Goal: Information Seeking & Learning: Check status

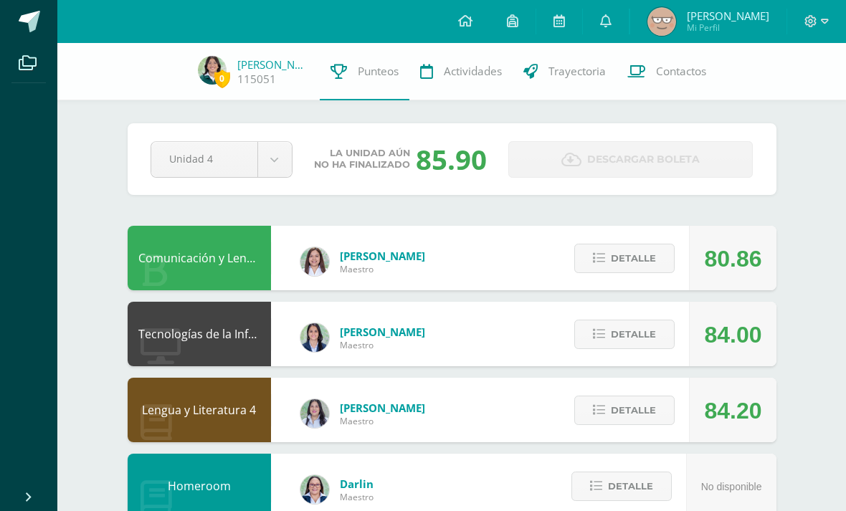
scroll to position [646, 0]
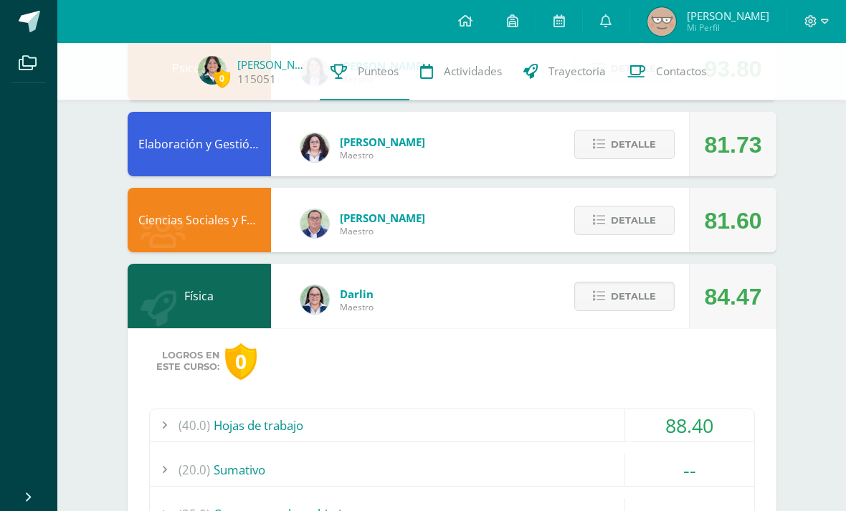
click at [625, 293] on span at bounding box center [625, 289] width 8 height 8
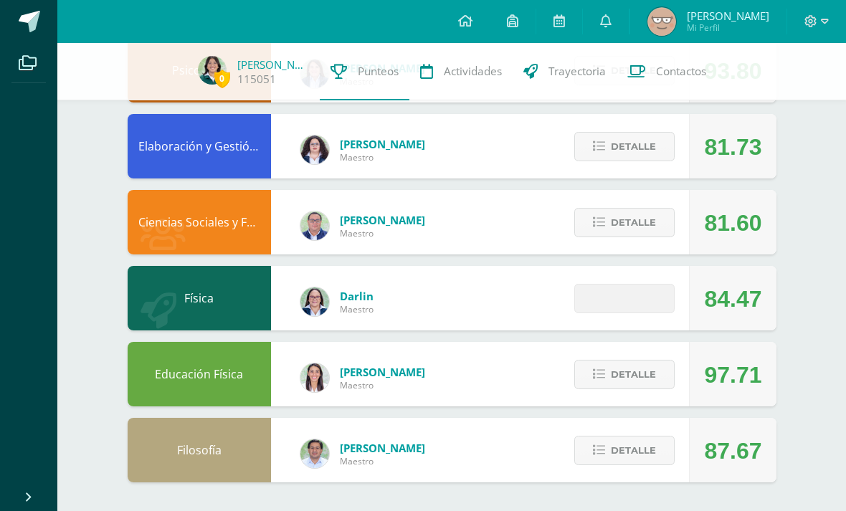
click at [673, 438] on button "Detalle" at bounding box center [624, 450] width 100 height 29
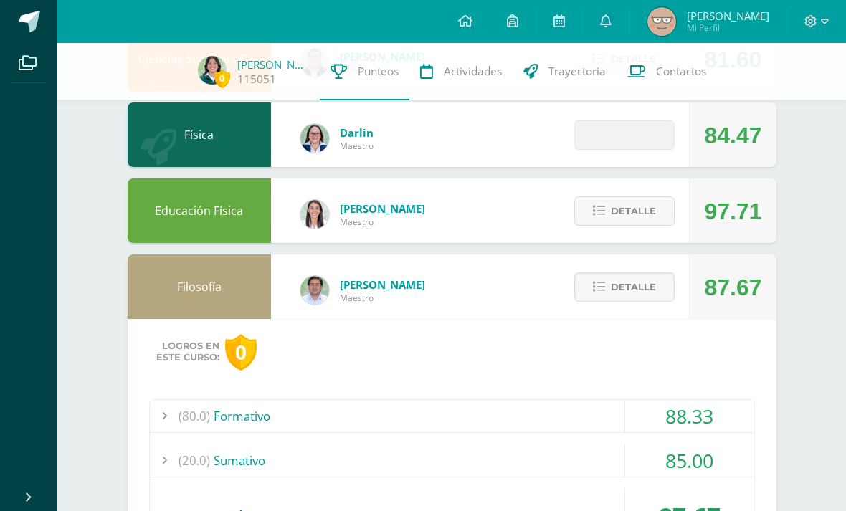
click at [312, 433] on div "(80.0) Formativo 88.33" at bounding box center [452, 416] width 604 height 33
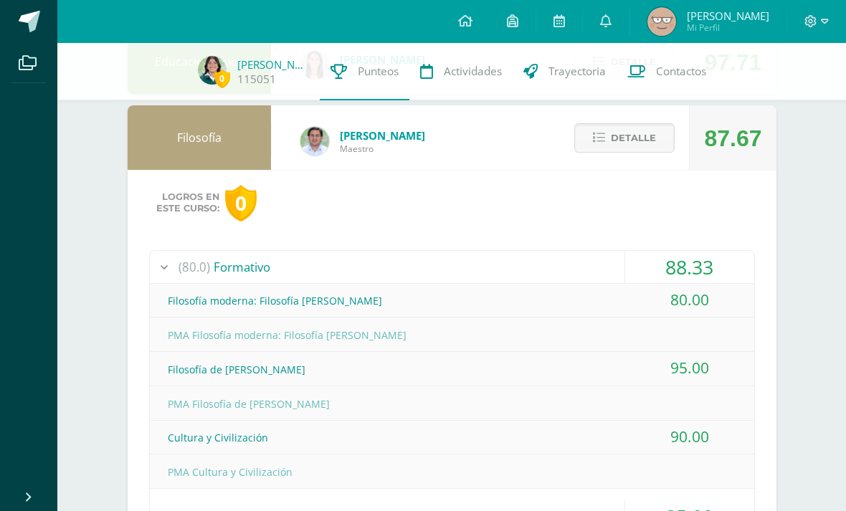
scroll to position [957, 0]
click at [282, 255] on div "(80.0) Formativo" at bounding box center [452, 266] width 604 height 32
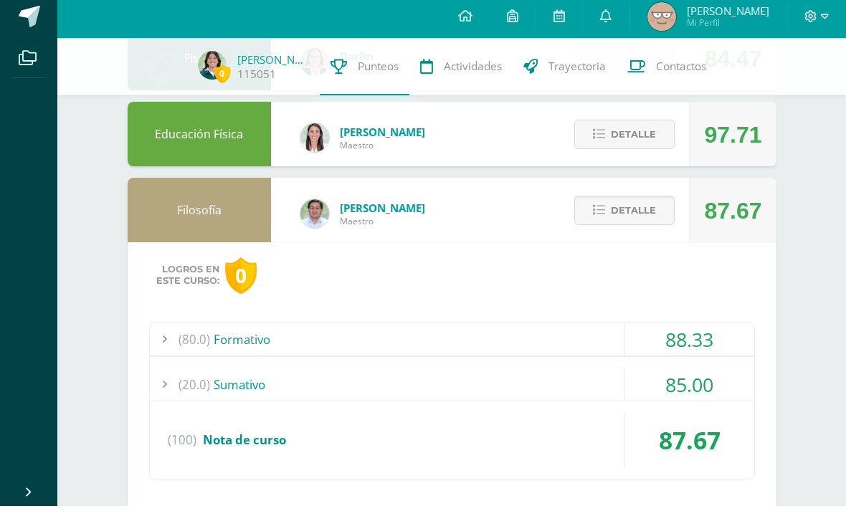
scroll to position [876, 0]
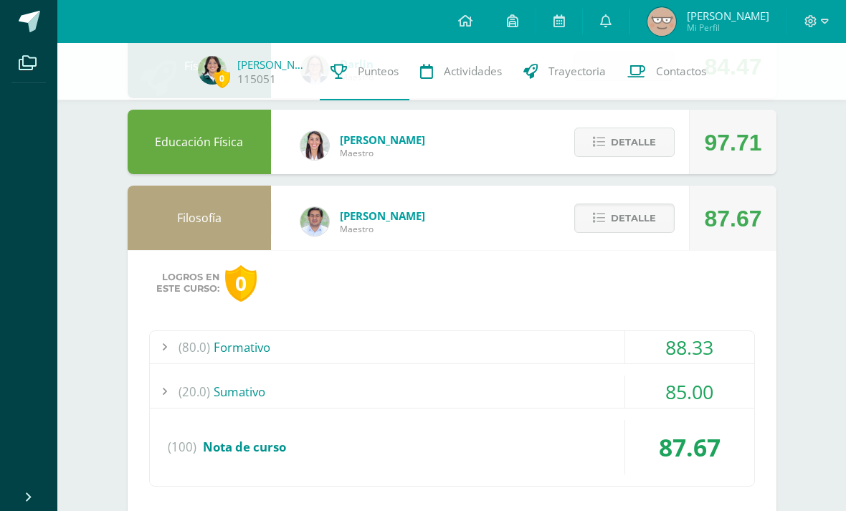
click at [436, 386] on div "(20.0) Sumativo" at bounding box center [452, 392] width 604 height 32
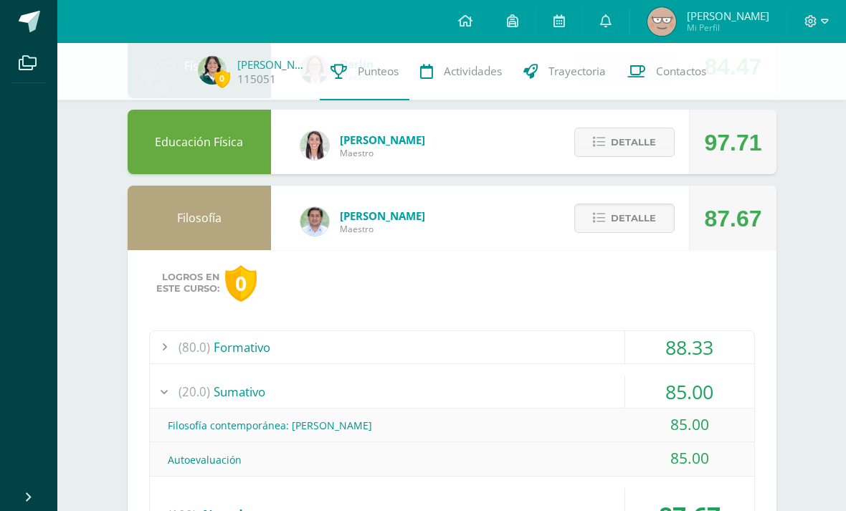
click at [210, 388] on div "(20.0) Sumativo" at bounding box center [452, 392] width 604 height 32
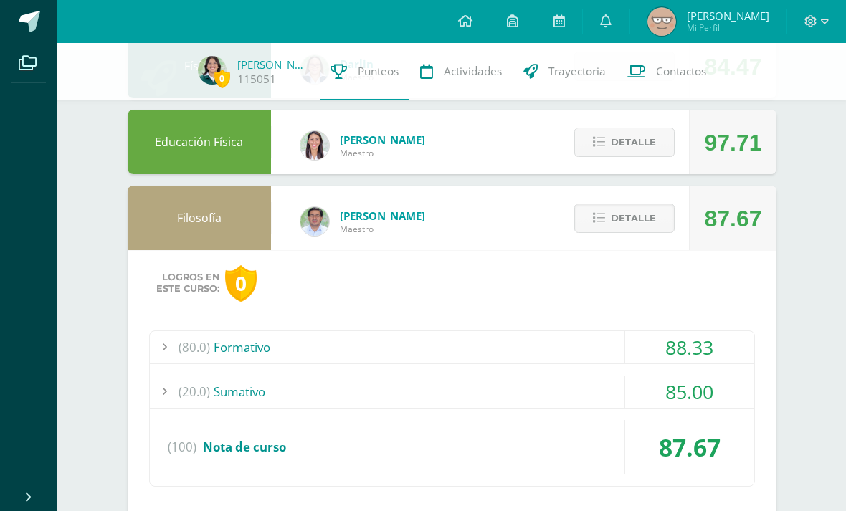
click at [654, 212] on span "Detalle" at bounding box center [633, 218] width 45 height 27
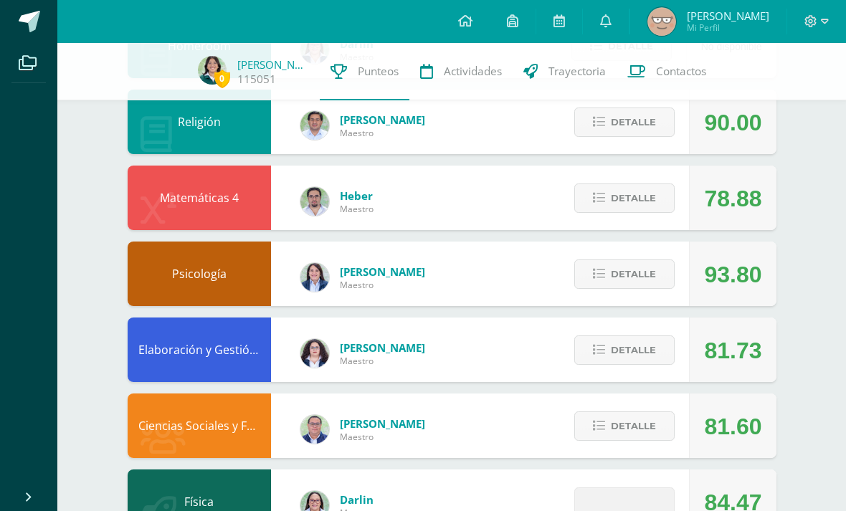
scroll to position [439, 0]
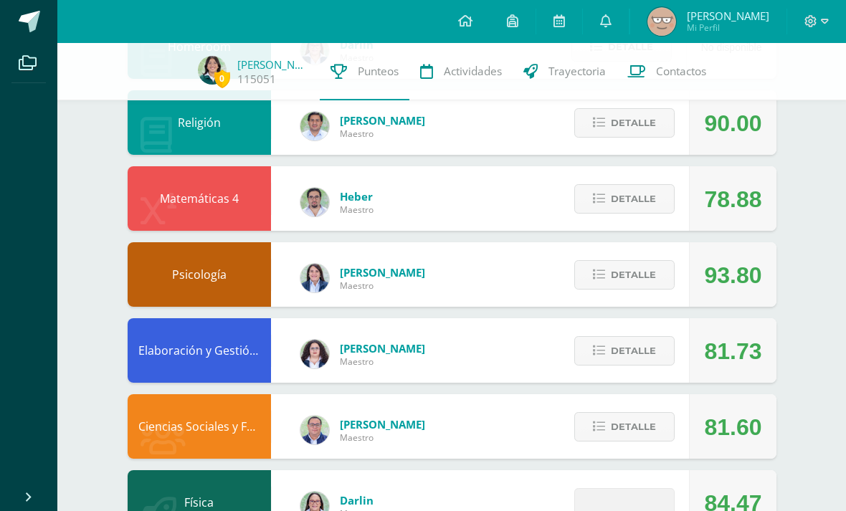
click at [668, 276] on button "Detalle" at bounding box center [624, 274] width 100 height 29
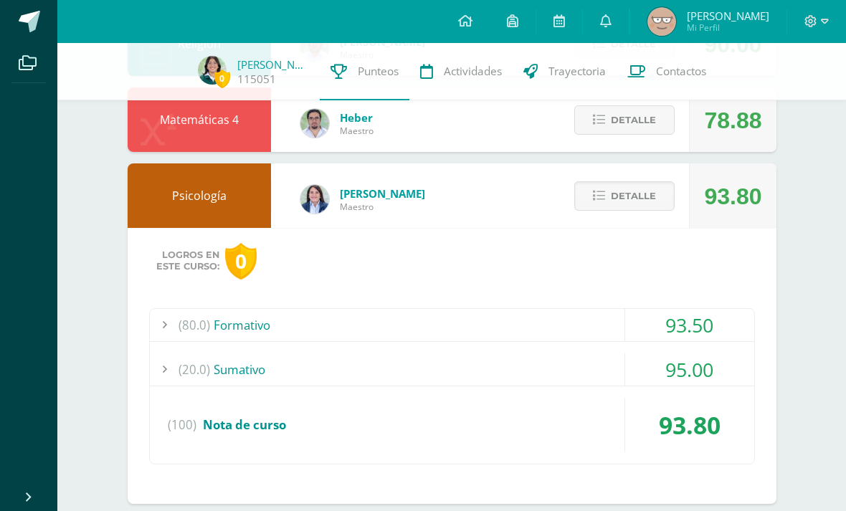
click at [703, 328] on div "93.50" at bounding box center [689, 325] width 129 height 32
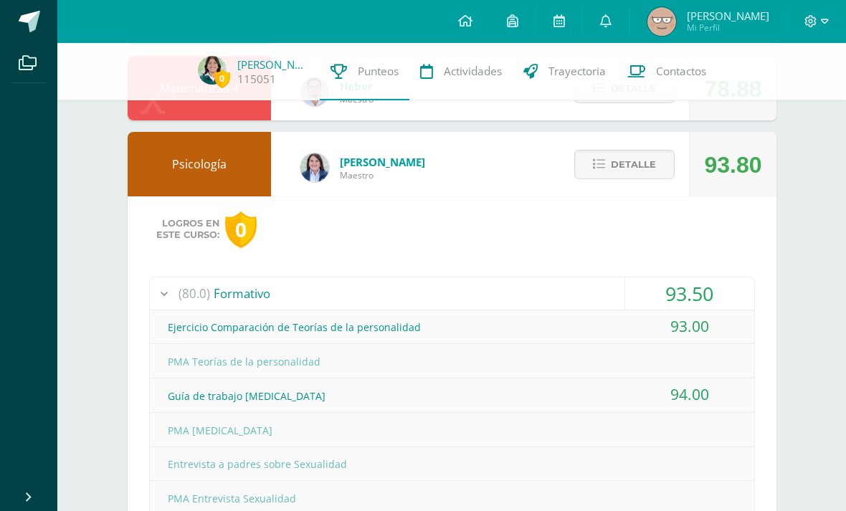
click at [655, 177] on span "Detalle" at bounding box center [633, 164] width 45 height 27
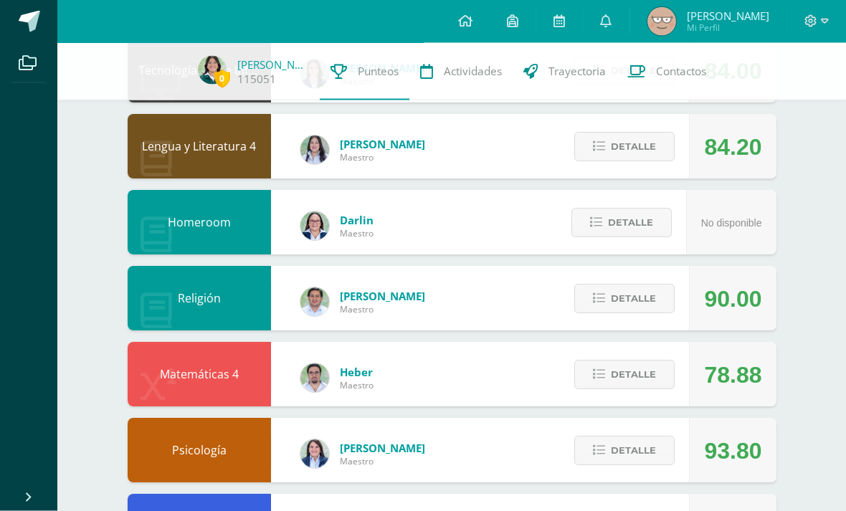
scroll to position [249, 0]
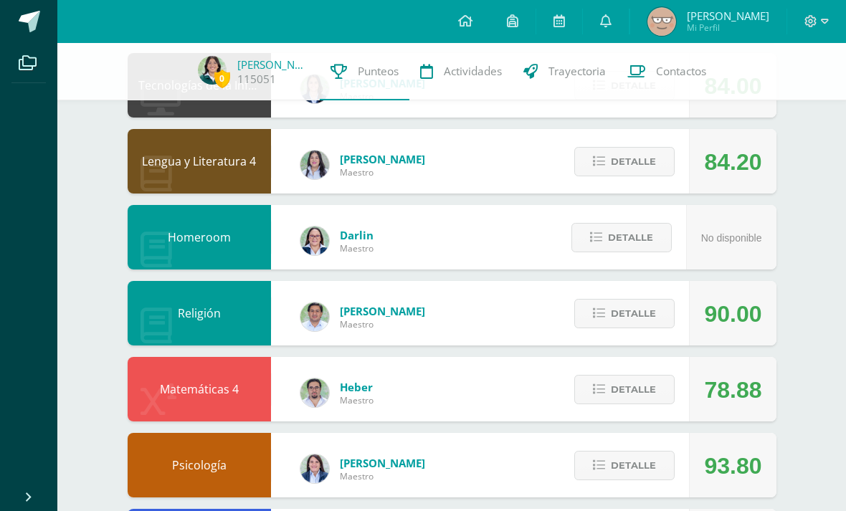
click at [639, 314] on span "Detalle" at bounding box center [633, 313] width 45 height 27
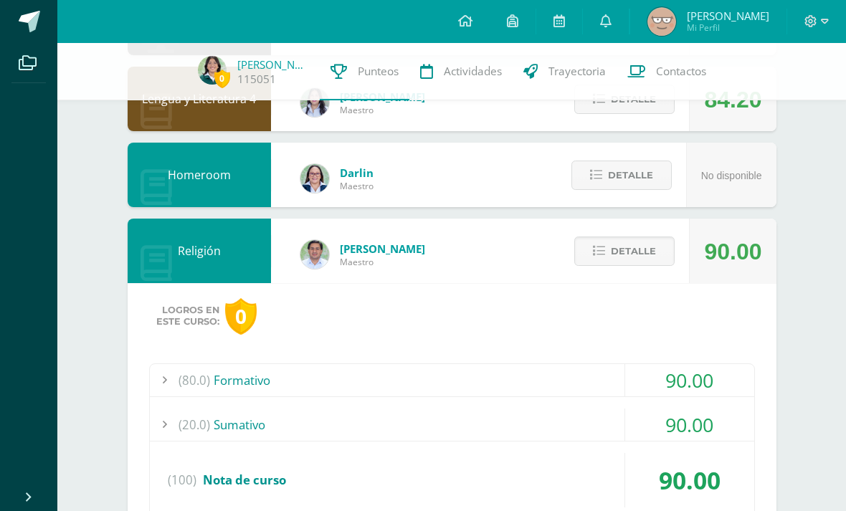
scroll to position [328, 0]
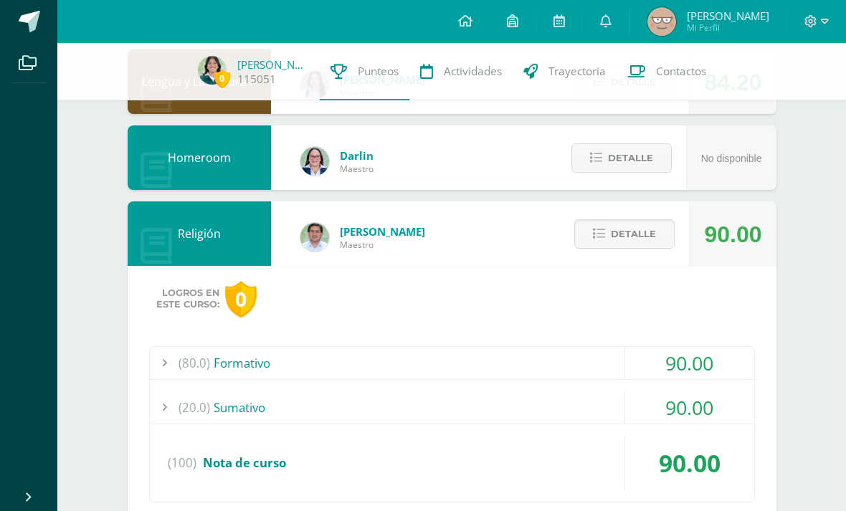
click at [705, 356] on div "90.00" at bounding box center [689, 363] width 129 height 32
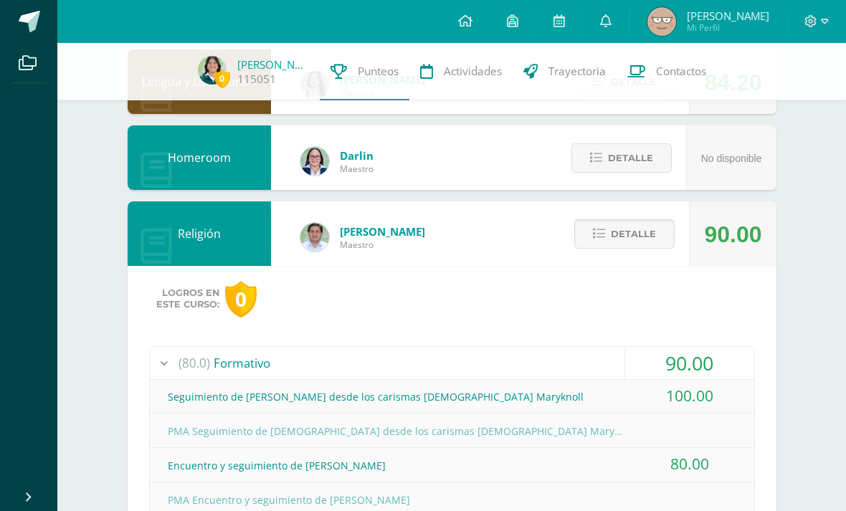
click at [719, 355] on div "90.00" at bounding box center [689, 363] width 129 height 32
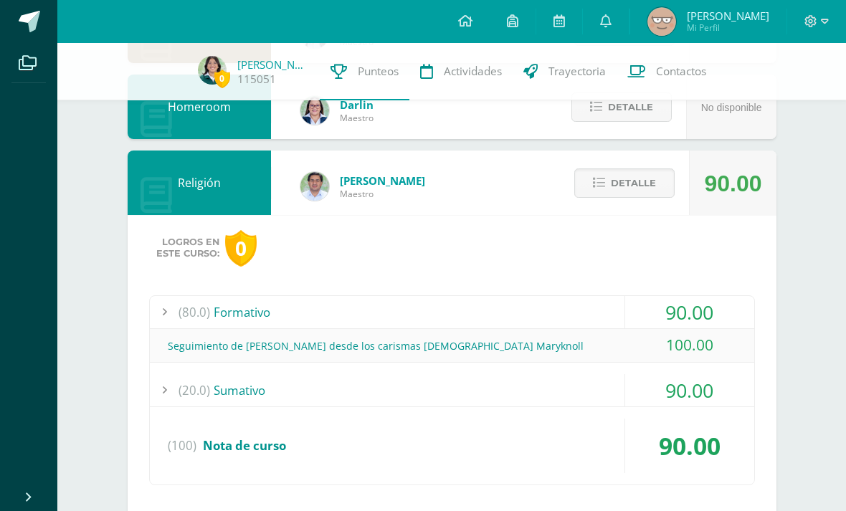
scroll to position [448, 0]
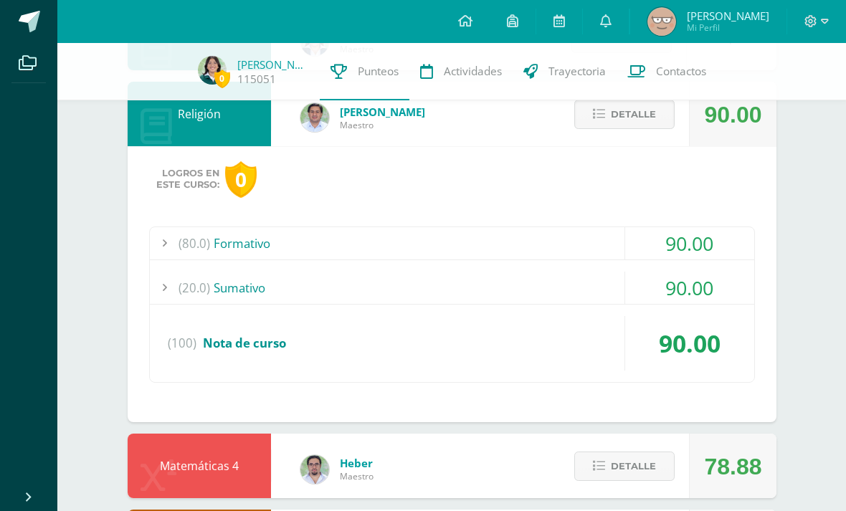
click at [688, 303] on div "90.00" at bounding box center [689, 288] width 129 height 32
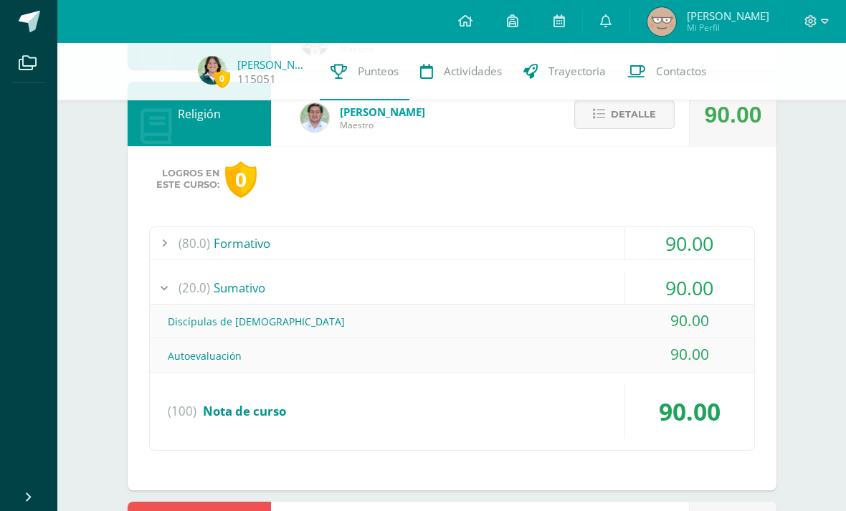
click at [711, 303] on div "90.00" at bounding box center [689, 288] width 129 height 32
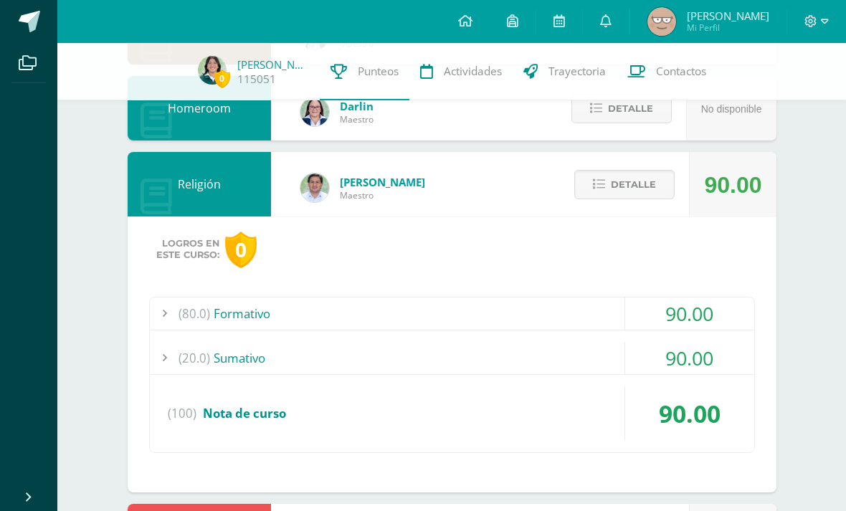
scroll to position [324, 0]
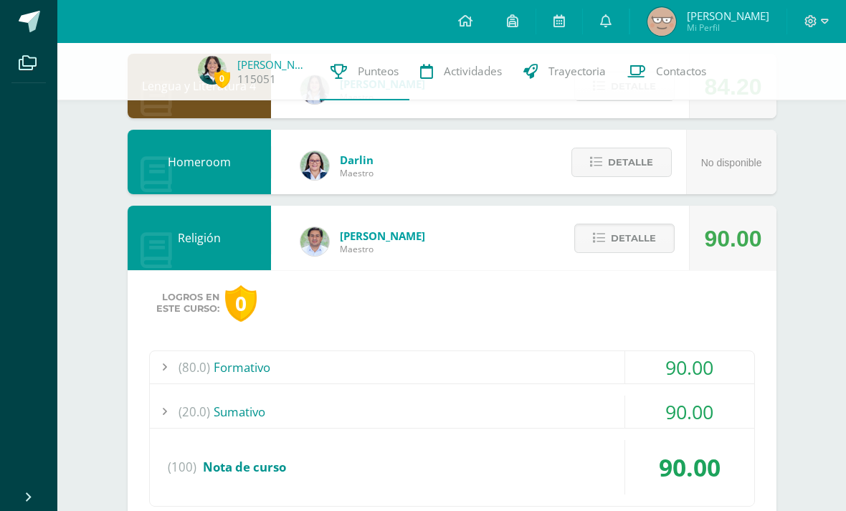
click at [665, 245] on button "Detalle" at bounding box center [624, 238] width 100 height 29
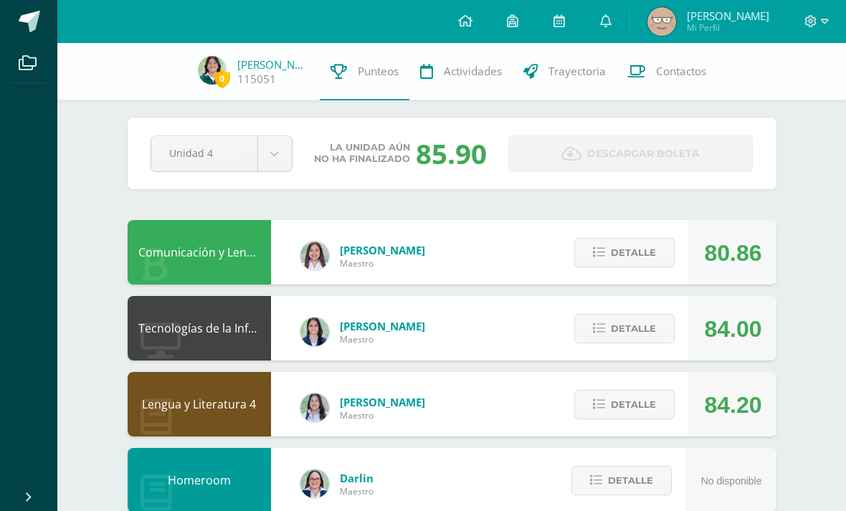
scroll to position [5, 0]
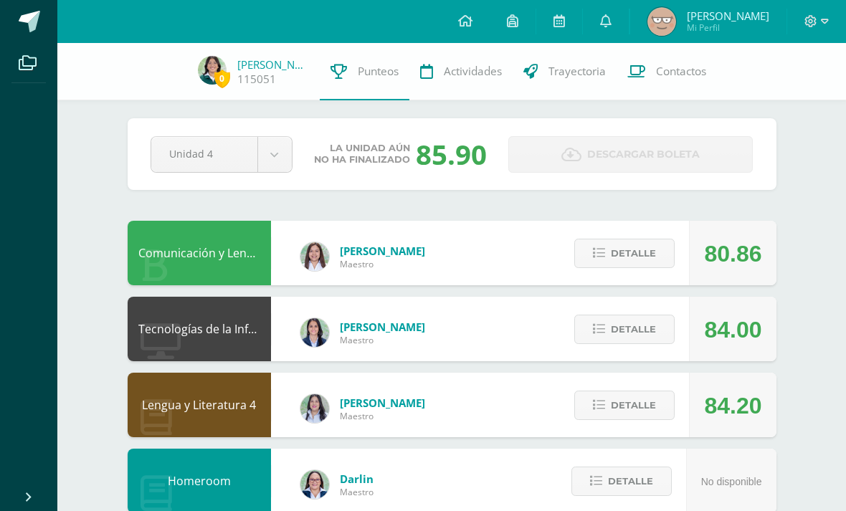
click at [638, 389] on div "Detalle" at bounding box center [621, 405] width 136 height 65
click at [650, 414] on span "Detalle" at bounding box center [633, 405] width 45 height 27
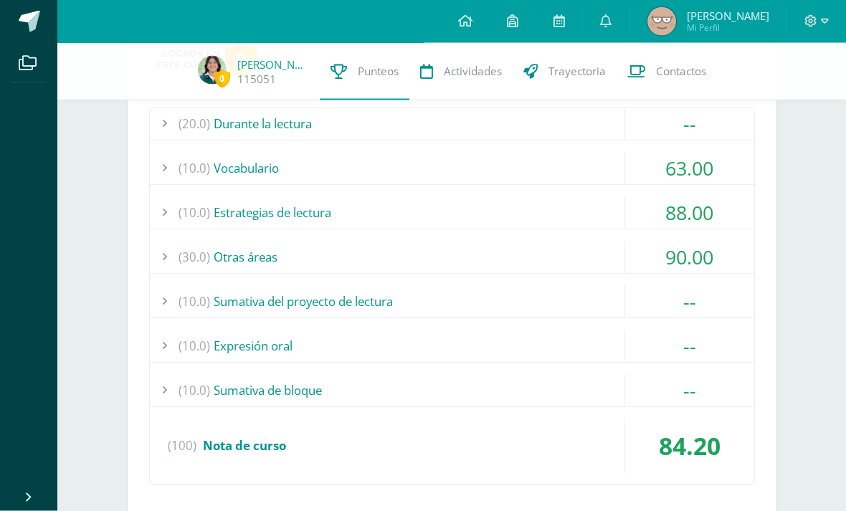
scroll to position [417, 0]
click at [700, 338] on div "--" at bounding box center [689, 344] width 129 height 32
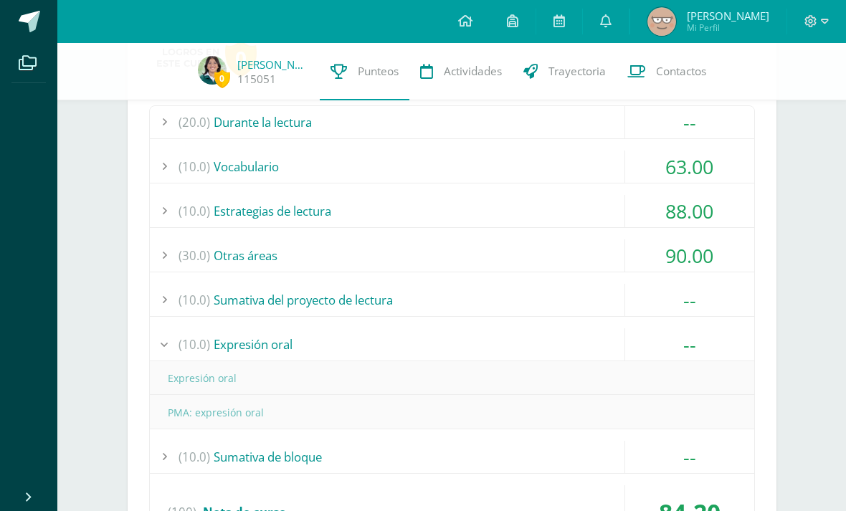
click at [693, 341] on div "--" at bounding box center [689, 344] width 129 height 32
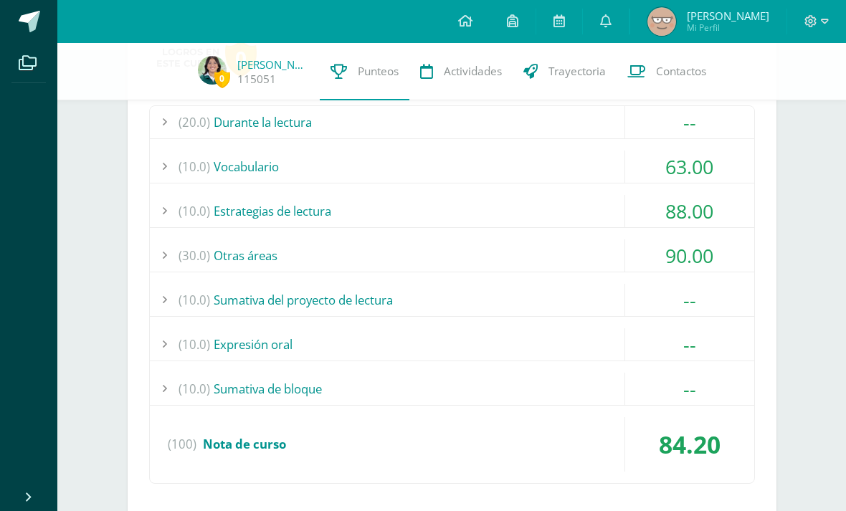
click at [704, 264] on div "90.00" at bounding box center [689, 255] width 129 height 32
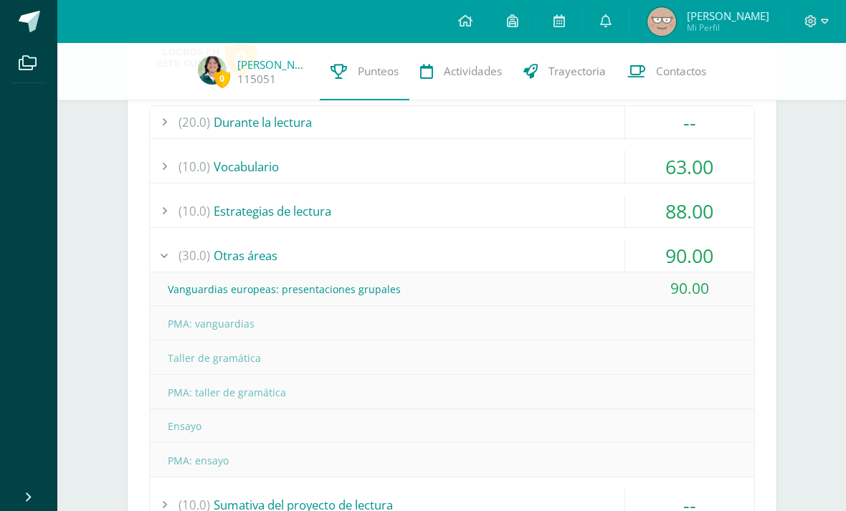
click at [712, 241] on div "90.00" at bounding box center [689, 255] width 129 height 32
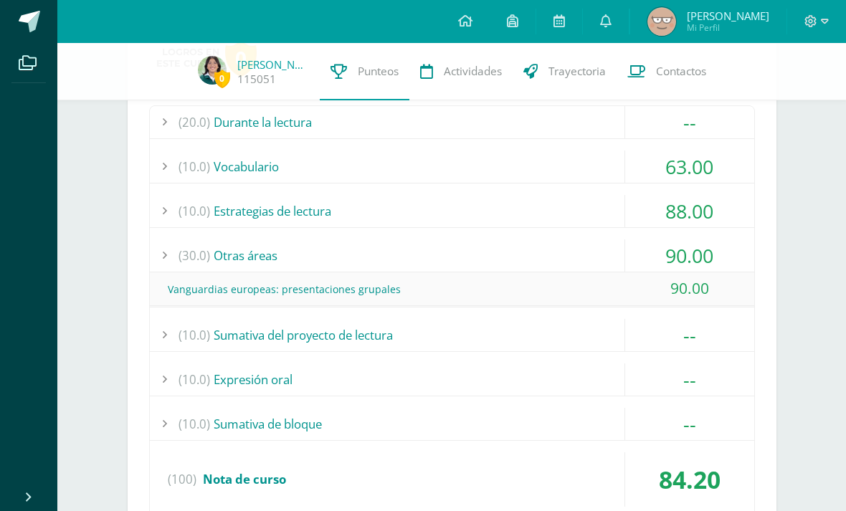
click at [700, 206] on div "88.00" at bounding box center [689, 211] width 129 height 32
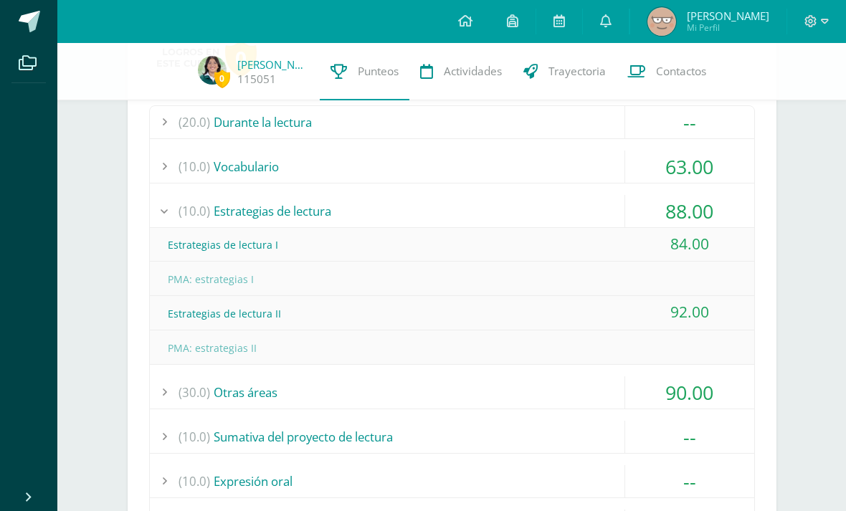
click at [693, 201] on div "88.00" at bounding box center [689, 211] width 129 height 32
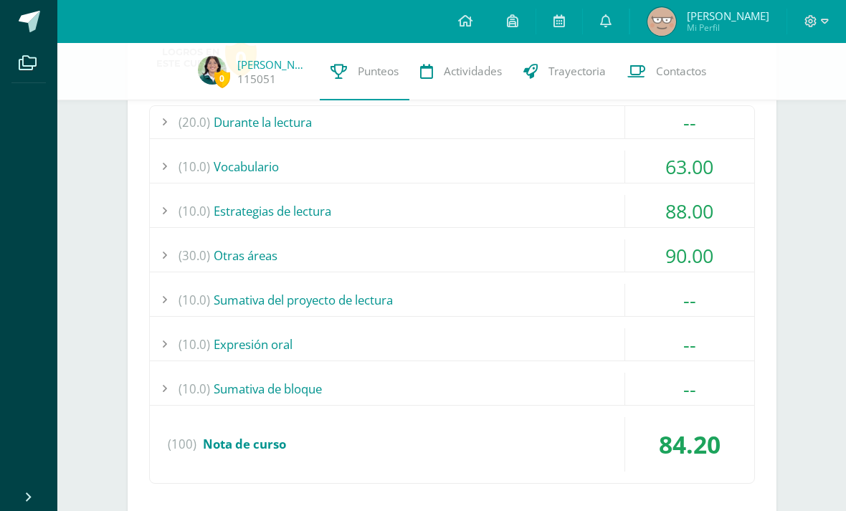
click at [714, 168] on div "63.00" at bounding box center [689, 167] width 129 height 32
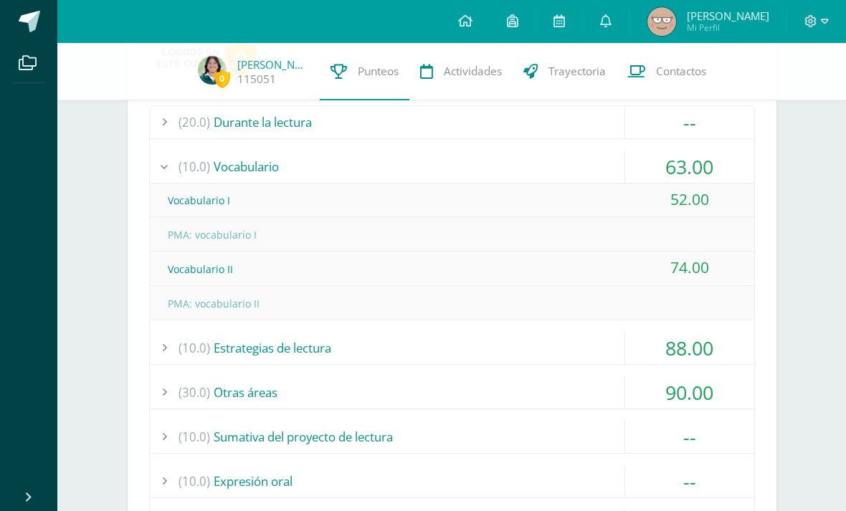
click at [700, 166] on div "63.00" at bounding box center [689, 167] width 129 height 32
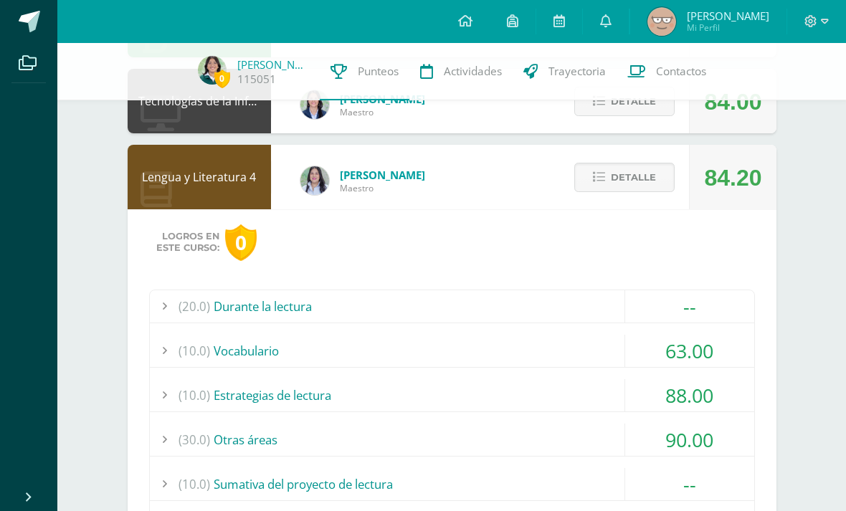
click at [646, 191] on span "Detalle" at bounding box center [633, 177] width 45 height 27
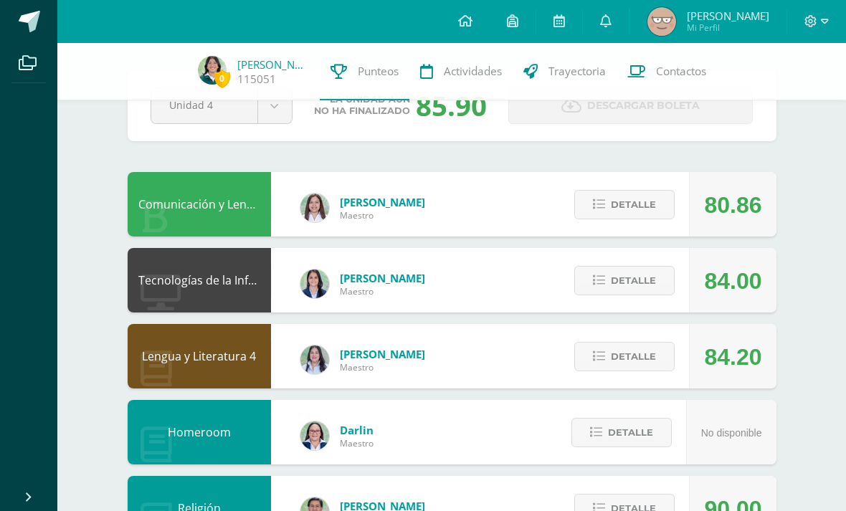
scroll to position [0, 0]
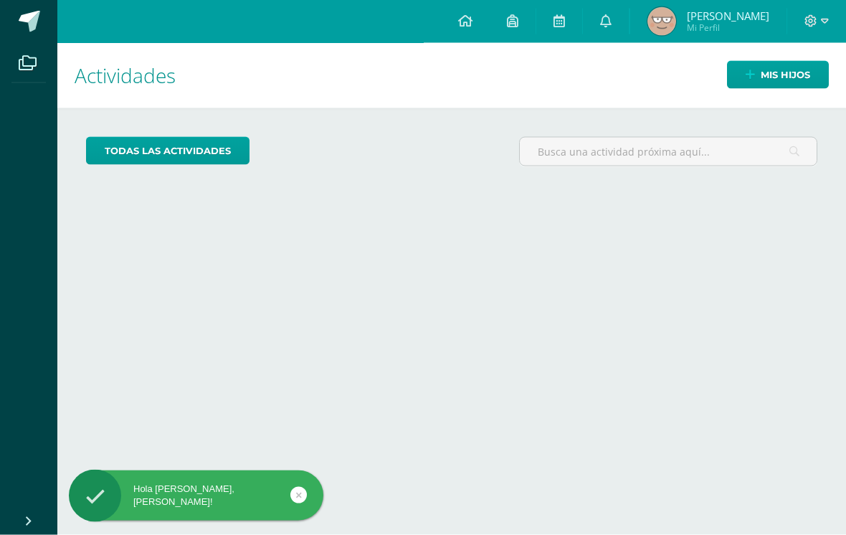
scroll to position [8, 0]
click at [764, 62] on span "Mis hijos" at bounding box center [785, 75] width 49 height 27
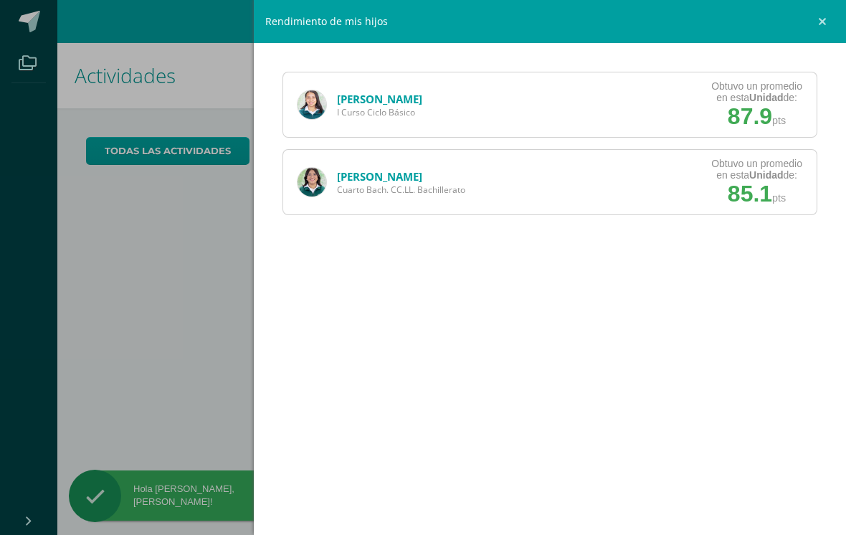
click at [321, 186] on img at bounding box center [312, 182] width 29 height 29
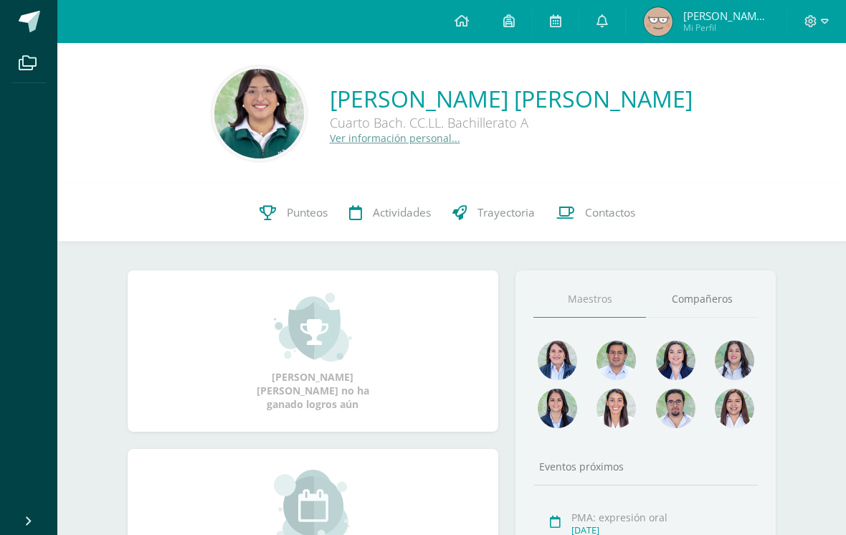
click at [282, 212] on link "Punteos" at bounding box center [294, 212] width 90 height 57
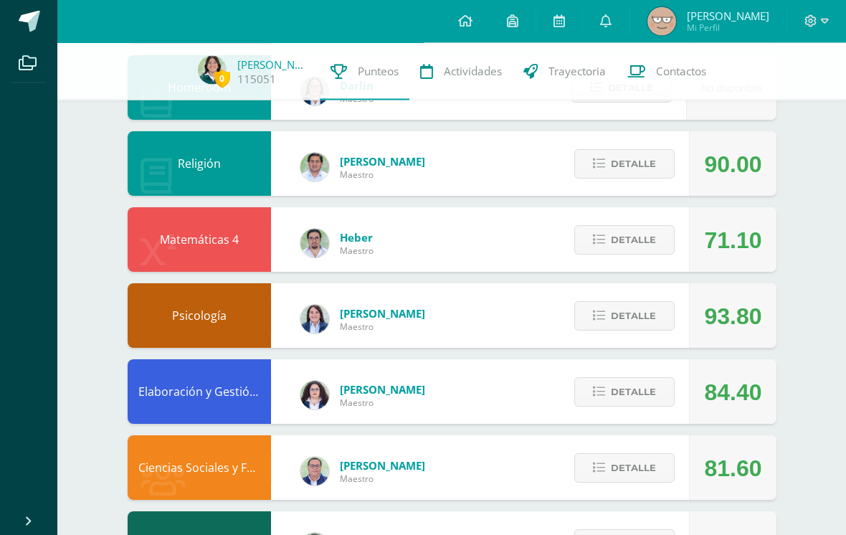
scroll to position [391, 0]
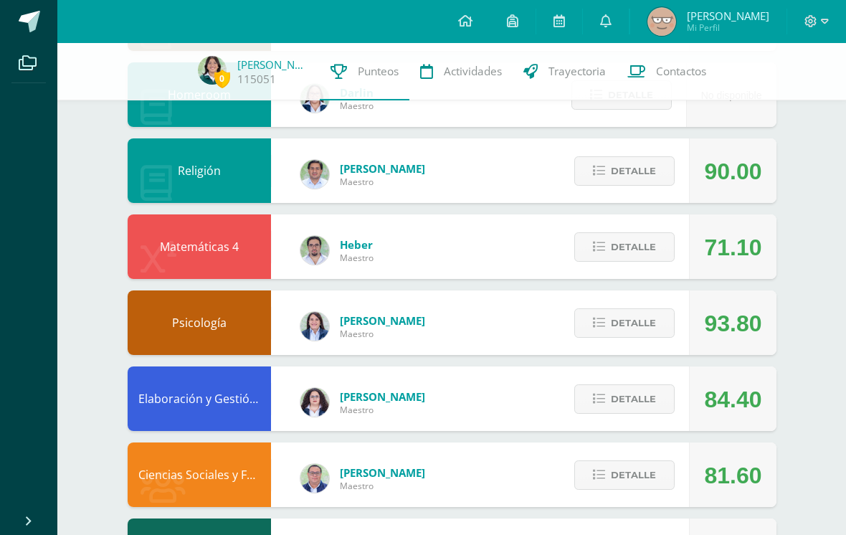
click at [636, 253] on span "Detalle" at bounding box center [633, 247] width 45 height 27
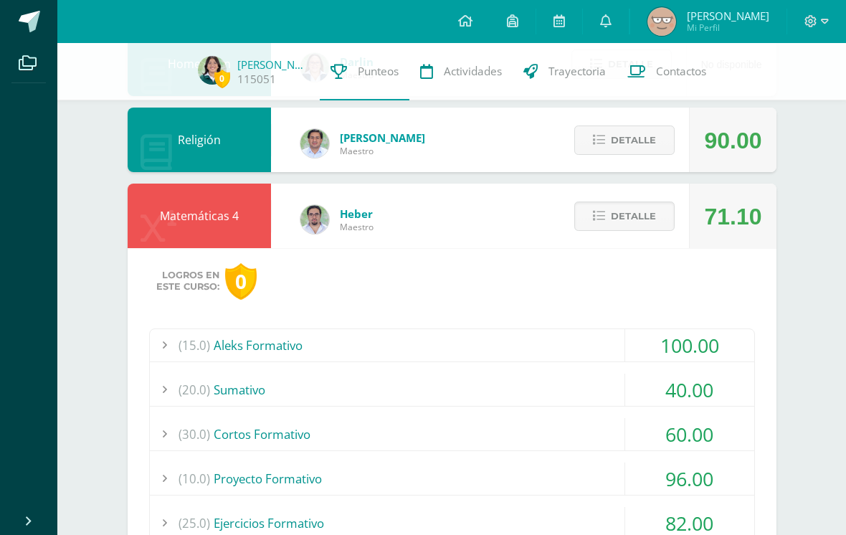
scroll to position [452, 0]
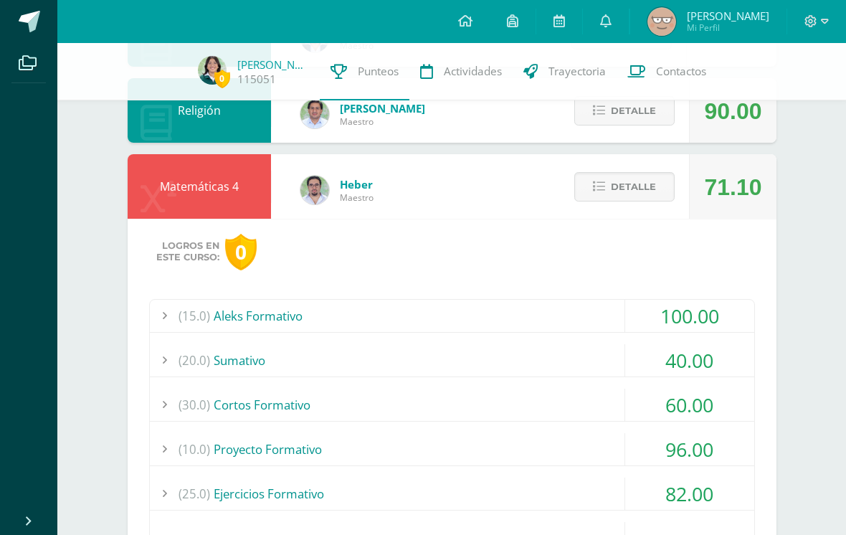
click at [713, 367] on div "40.00" at bounding box center [689, 360] width 129 height 32
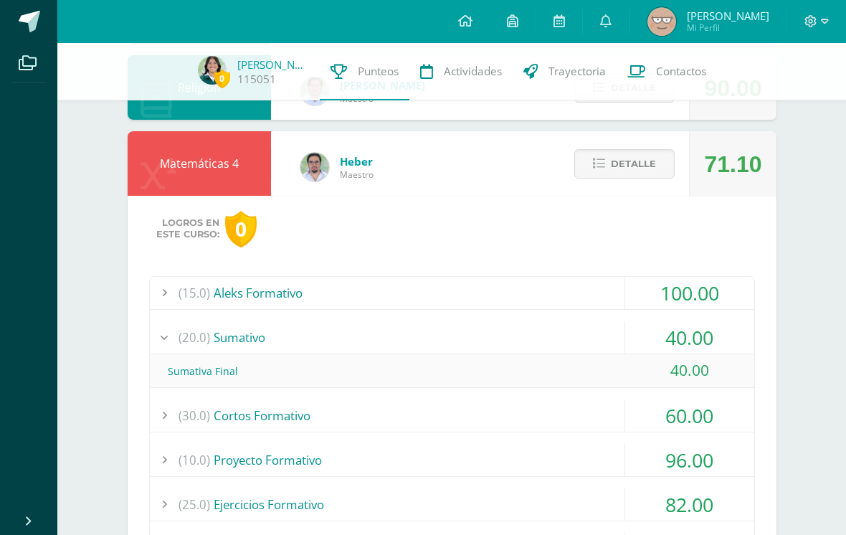
scroll to position [509, 0]
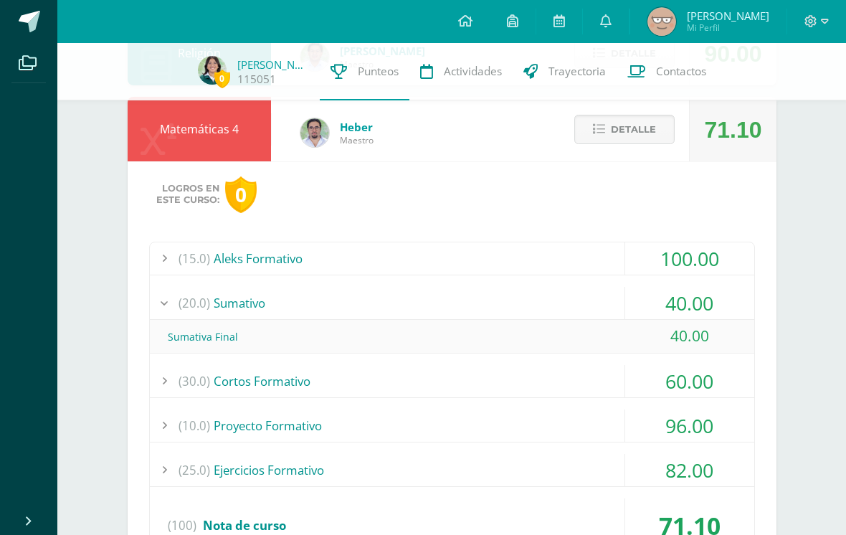
click at [716, 249] on div "100.00" at bounding box center [689, 258] width 129 height 32
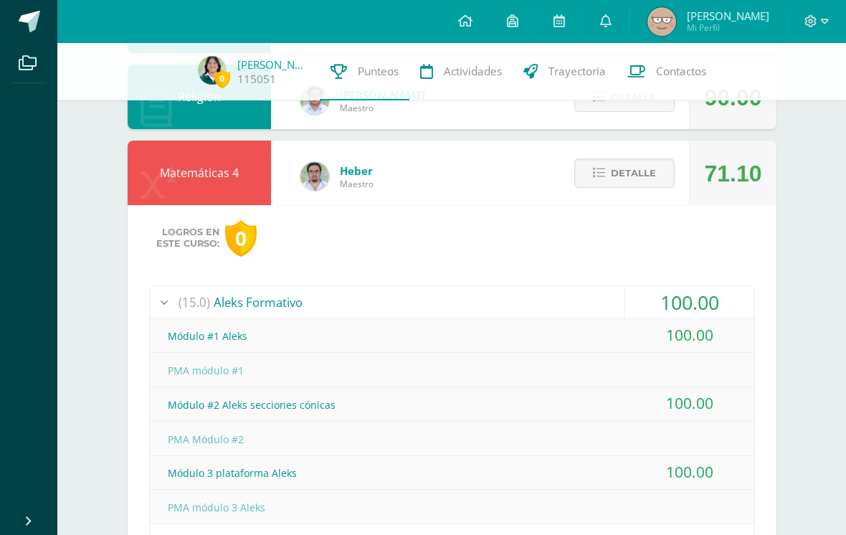
scroll to position [438, 0]
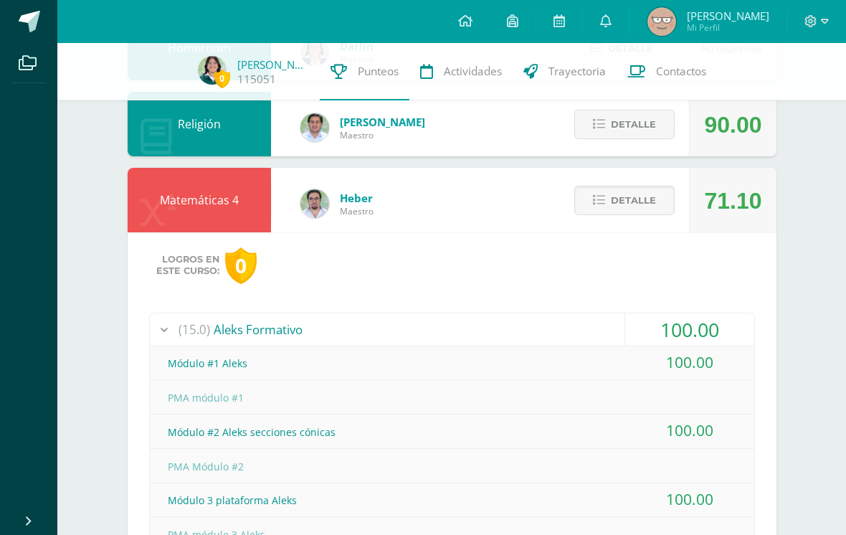
click at [703, 338] on div "100.00" at bounding box center [689, 329] width 129 height 32
click at [637, 215] on button "Detalle" at bounding box center [624, 200] width 100 height 29
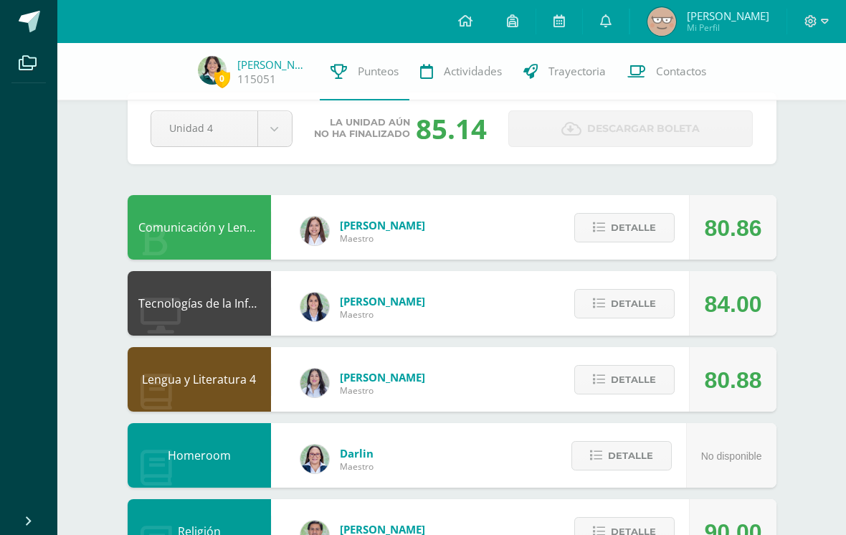
scroll to position [30, 0]
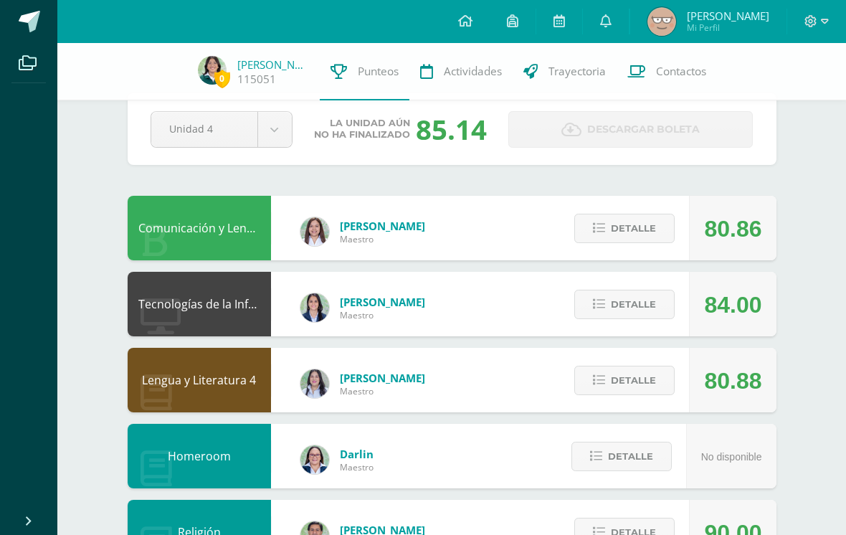
click at [658, 217] on button "Detalle" at bounding box center [624, 228] width 100 height 29
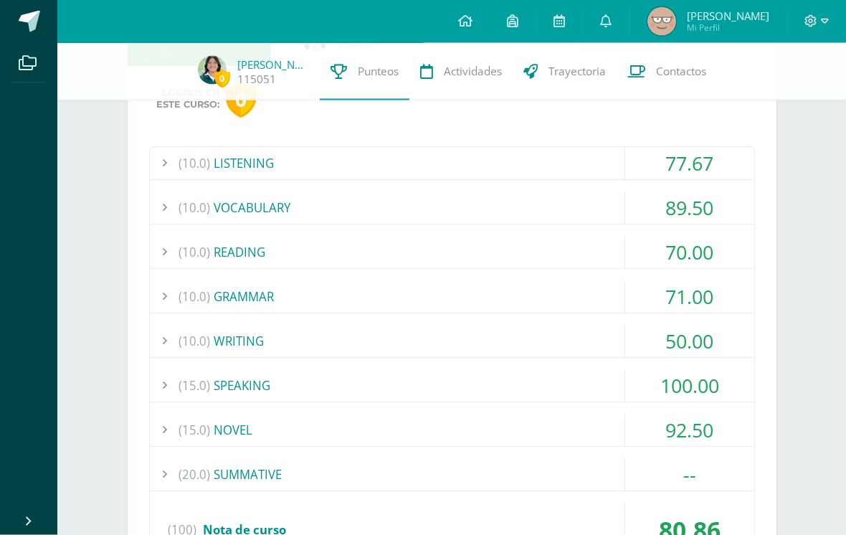
scroll to position [276, 0]
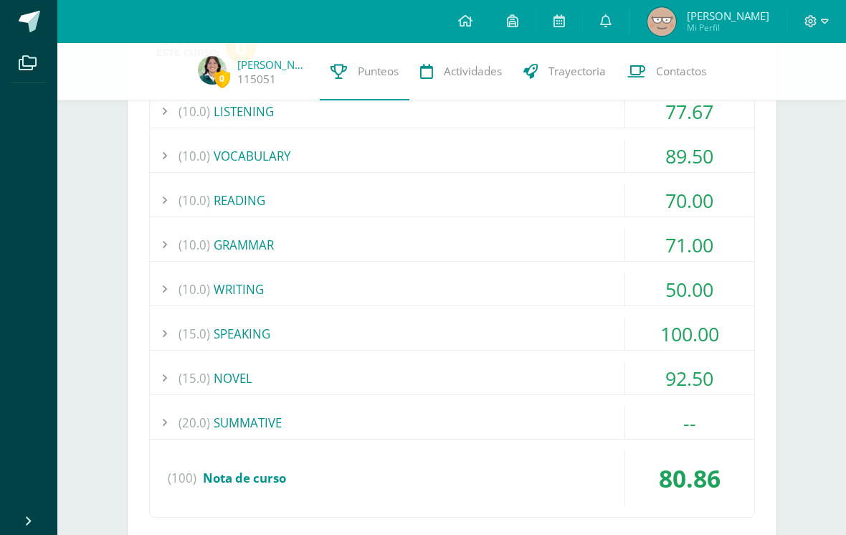
click at [695, 422] on div "--" at bounding box center [689, 422] width 129 height 32
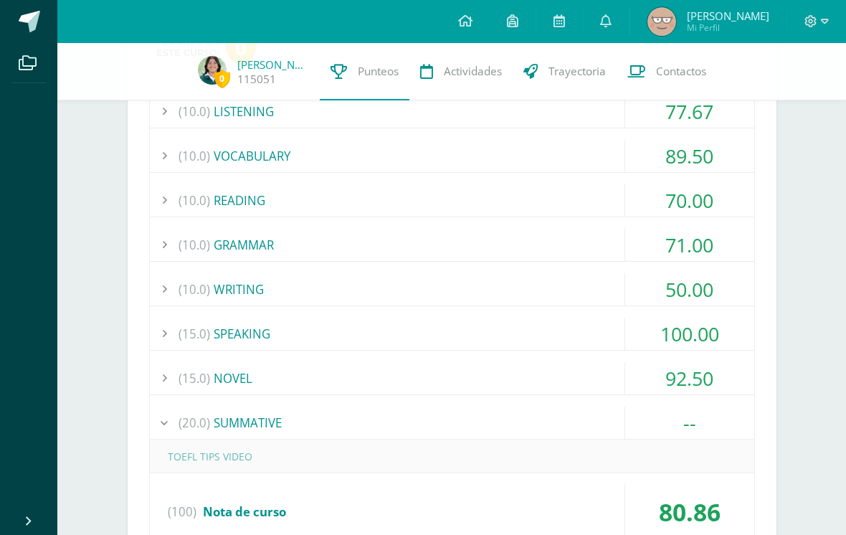
click at [703, 411] on div "--" at bounding box center [689, 422] width 129 height 32
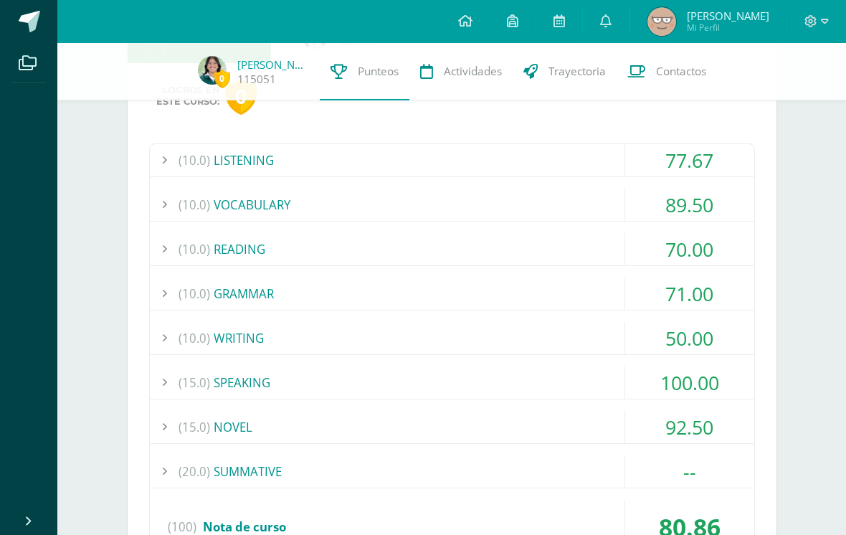
scroll to position [9, 0]
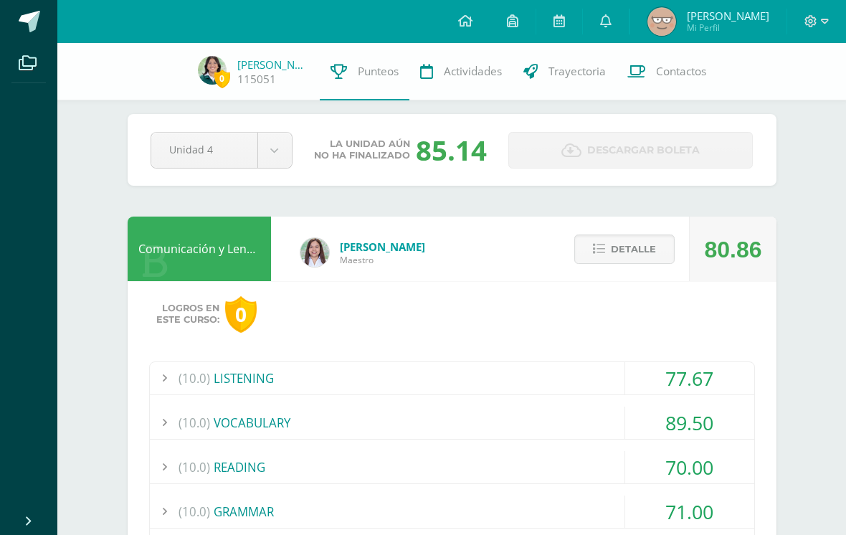
click at [627, 257] on span "Detalle" at bounding box center [633, 249] width 45 height 27
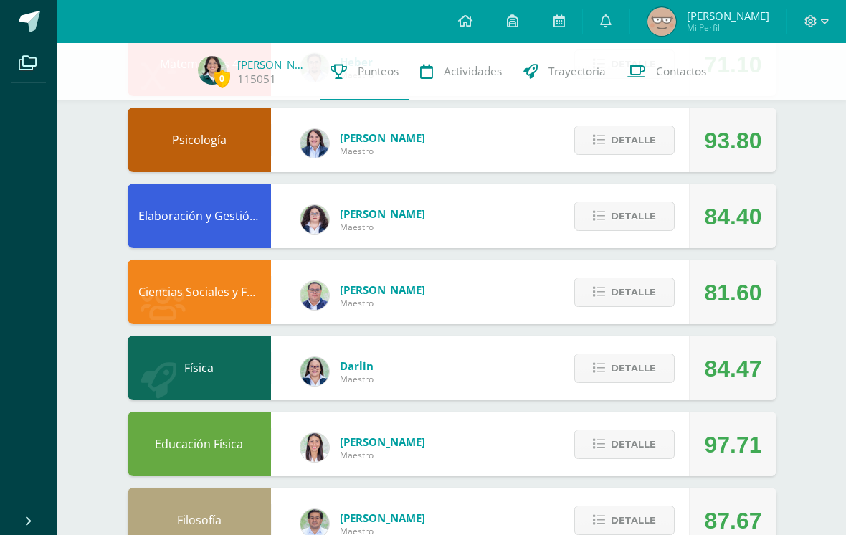
scroll to position [575, 0]
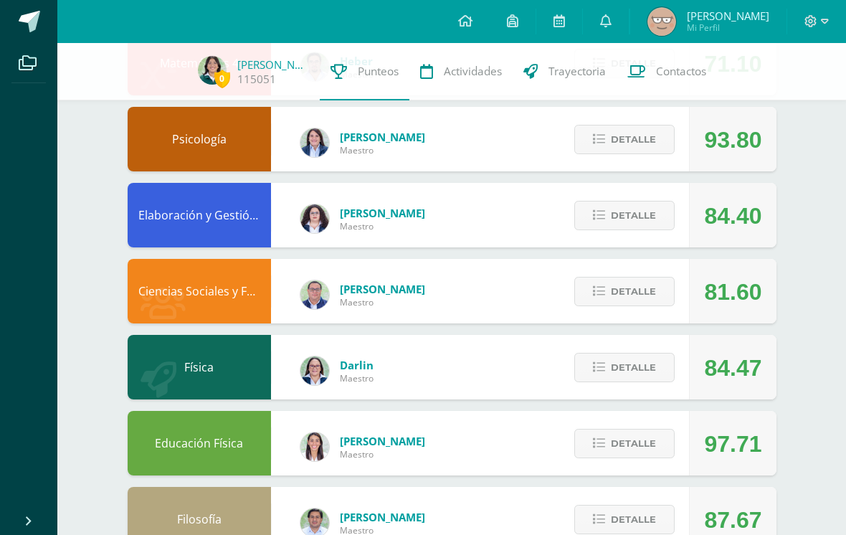
click at [640, 154] on button "Detalle" at bounding box center [624, 139] width 100 height 29
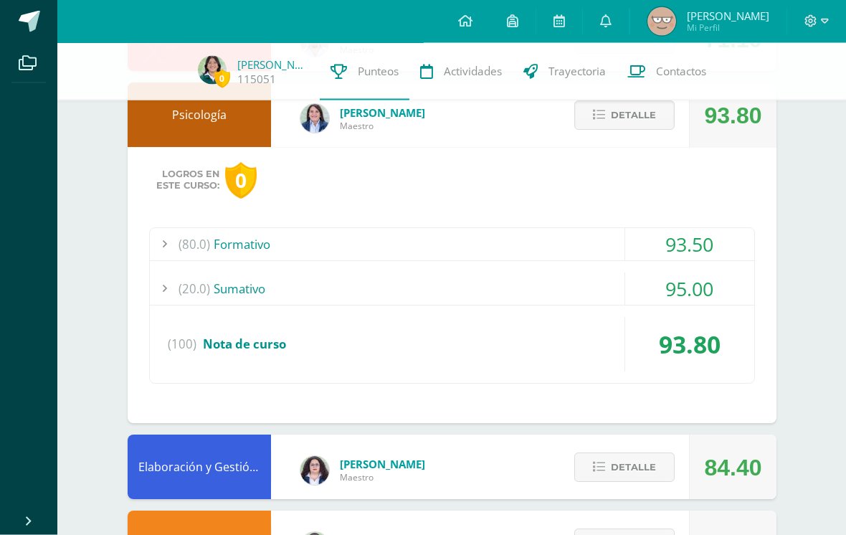
scroll to position [622, 0]
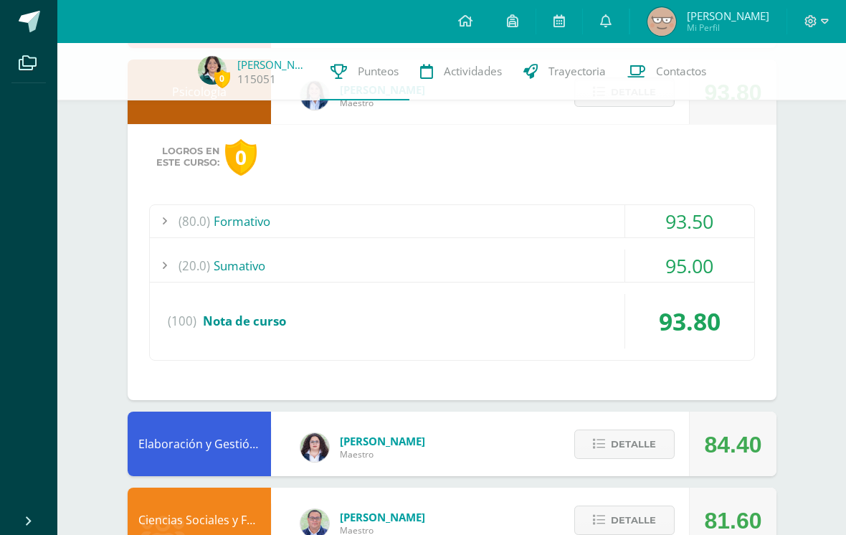
click at [695, 251] on div "95.00" at bounding box center [689, 265] width 129 height 32
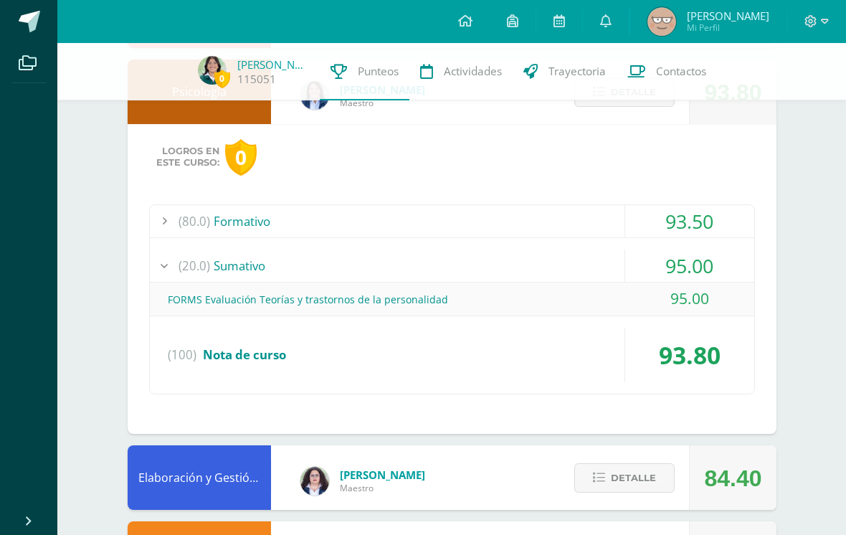
click at [709, 232] on div "93.50" at bounding box center [689, 221] width 129 height 32
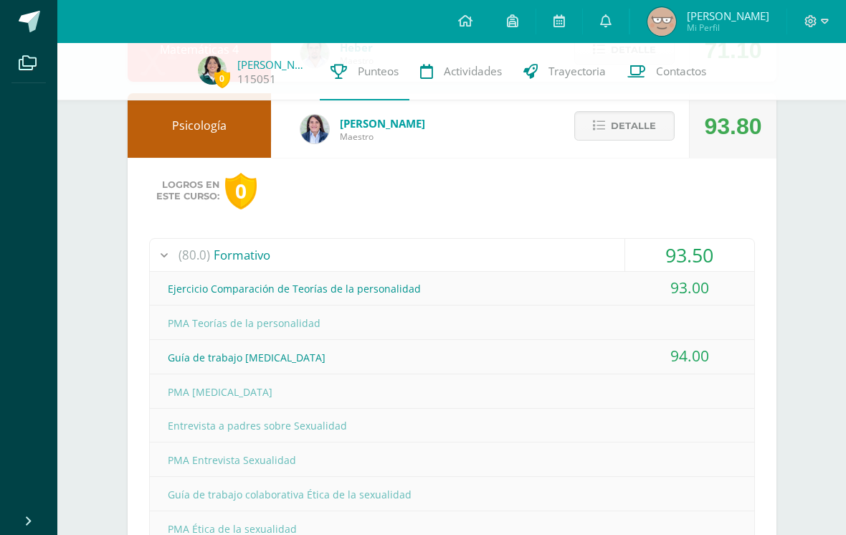
scroll to position [589, 0]
click at [649, 129] on span "Detalle" at bounding box center [633, 125] width 45 height 27
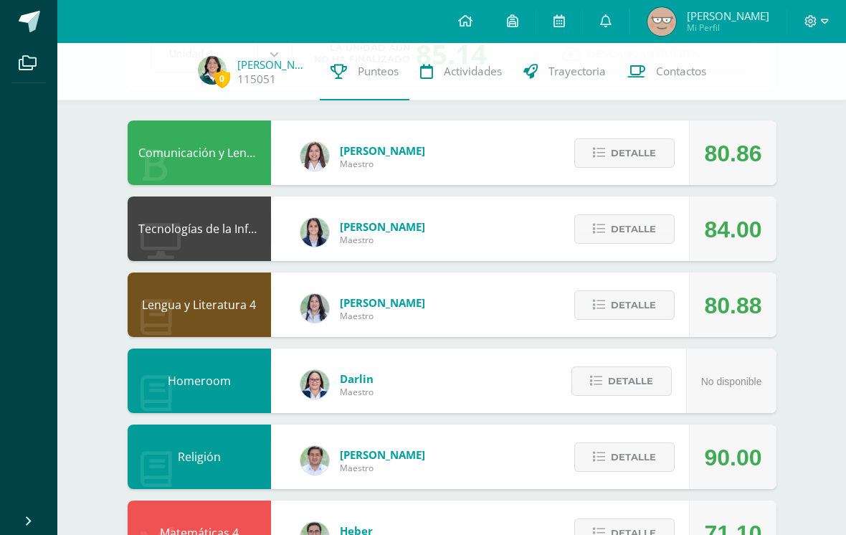
scroll to position [102, 0]
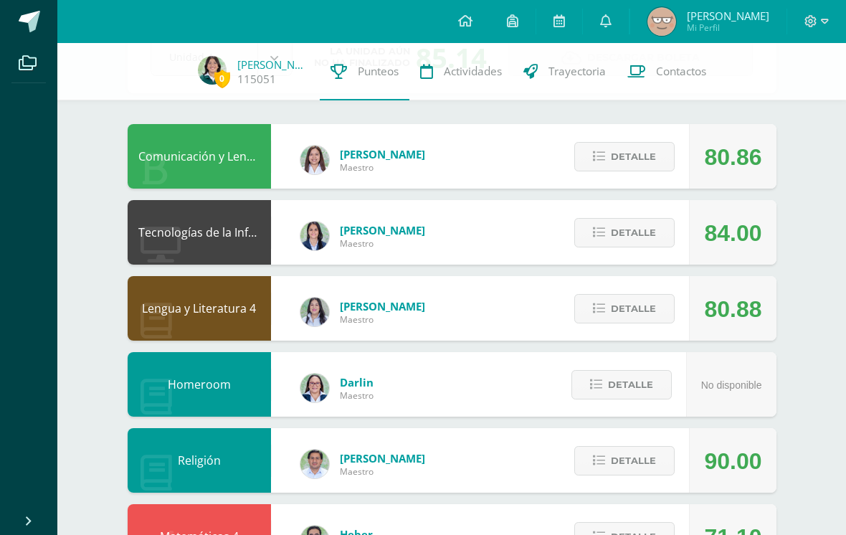
click at [632, 313] on span "Detalle" at bounding box center [633, 308] width 45 height 27
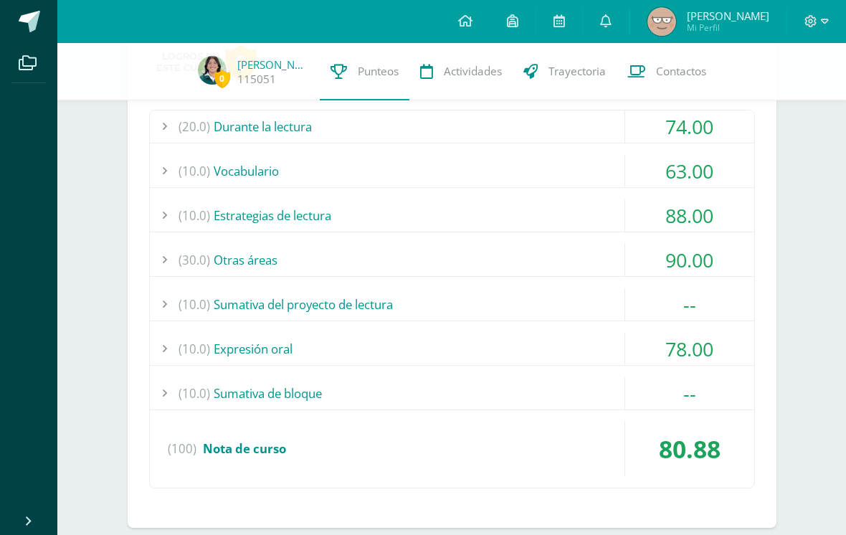
scroll to position [417, 0]
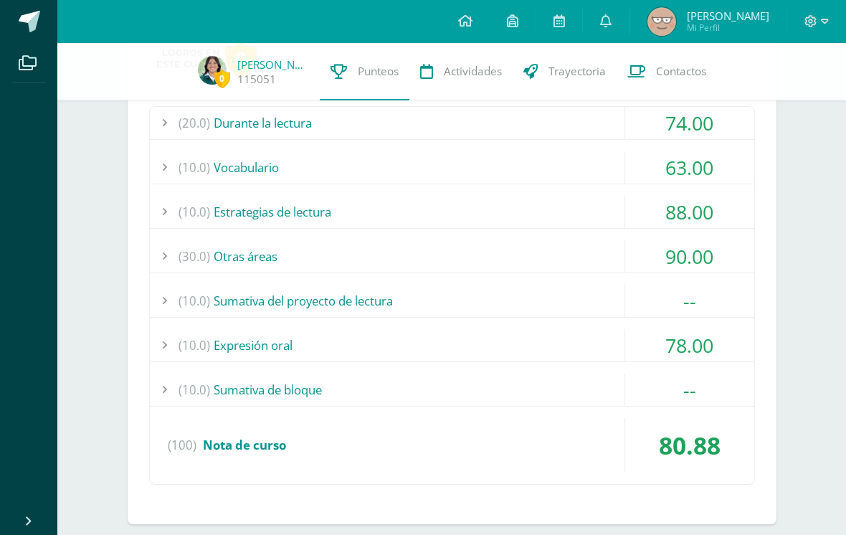
click at [681, 311] on div "--" at bounding box center [689, 301] width 129 height 32
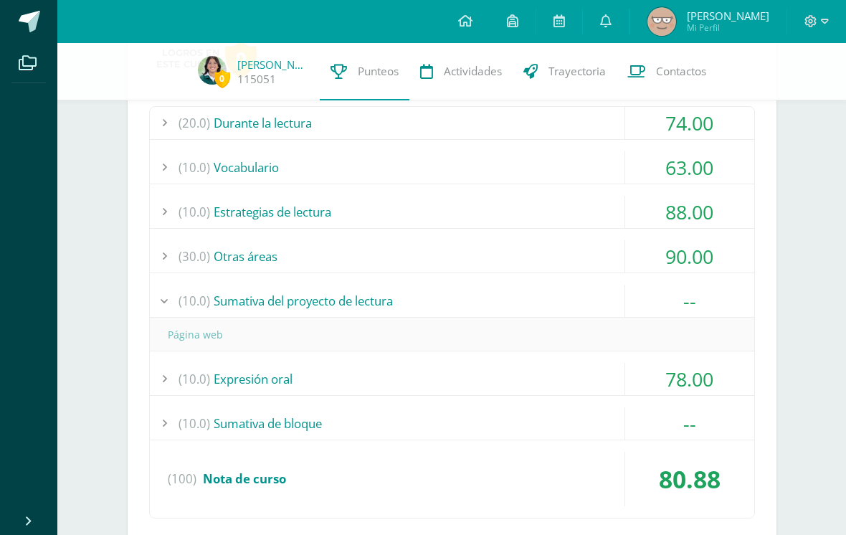
click at [677, 312] on div "--" at bounding box center [689, 301] width 129 height 32
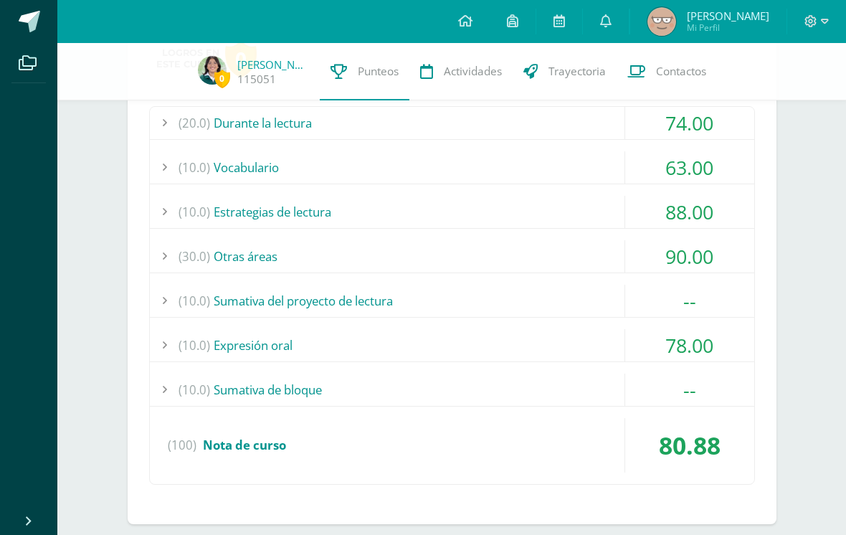
click at [690, 391] on div "--" at bounding box center [689, 390] width 129 height 32
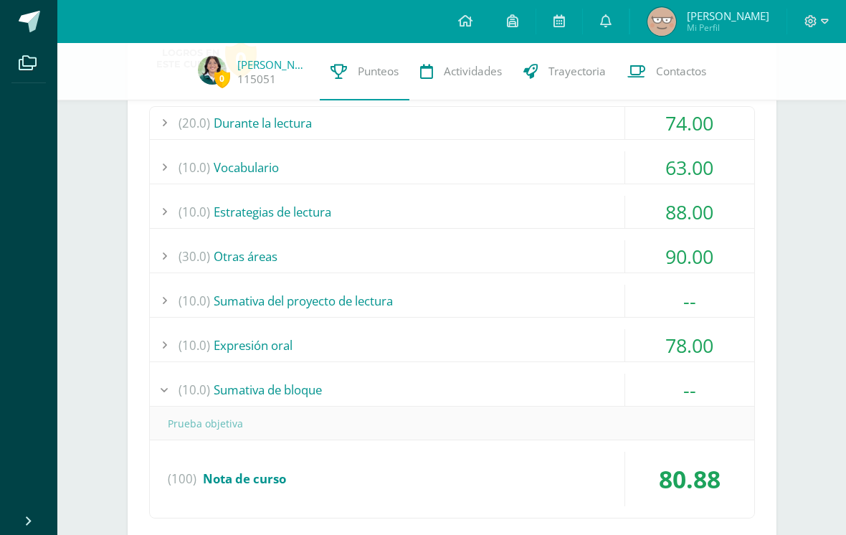
click at [693, 392] on div "--" at bounding box center [689, 390] width 129 height 32
